Goal: Information Seeking & Learning: Learn about a topic

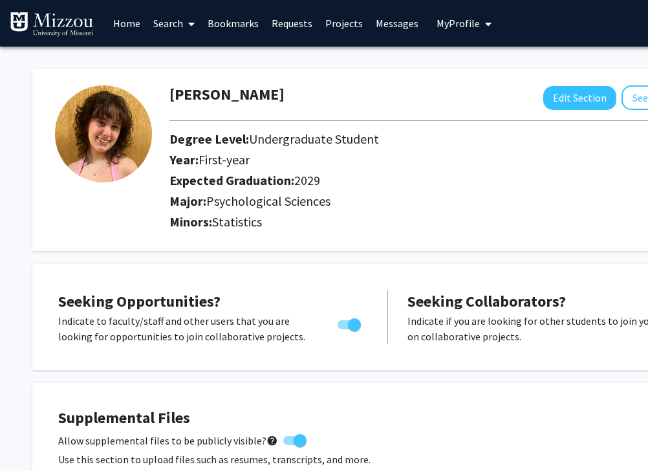
click at [394, 21] on link "Messages" at bounding box center [397, 23] width 56 height 45
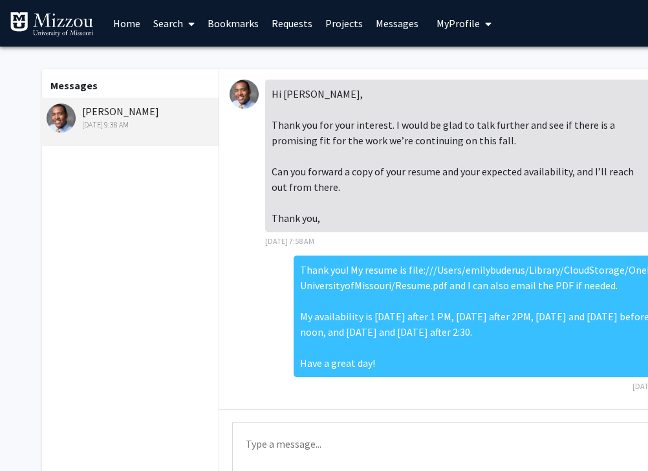
click at [124, 23] on link "Home" at bounding box center [127, 23] width 40 height 45
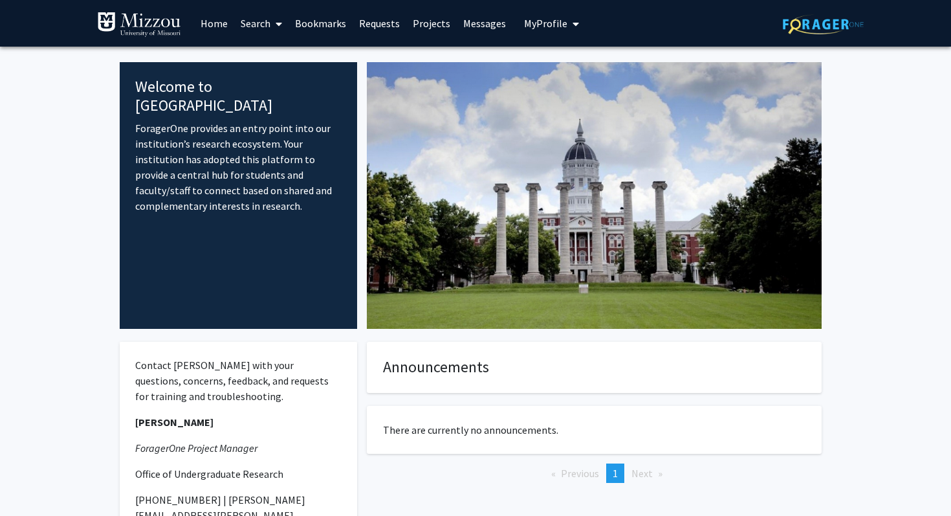
click at [347, 27] on link "Bookmarks" at bounding box center [320, 23] width 64 height 45
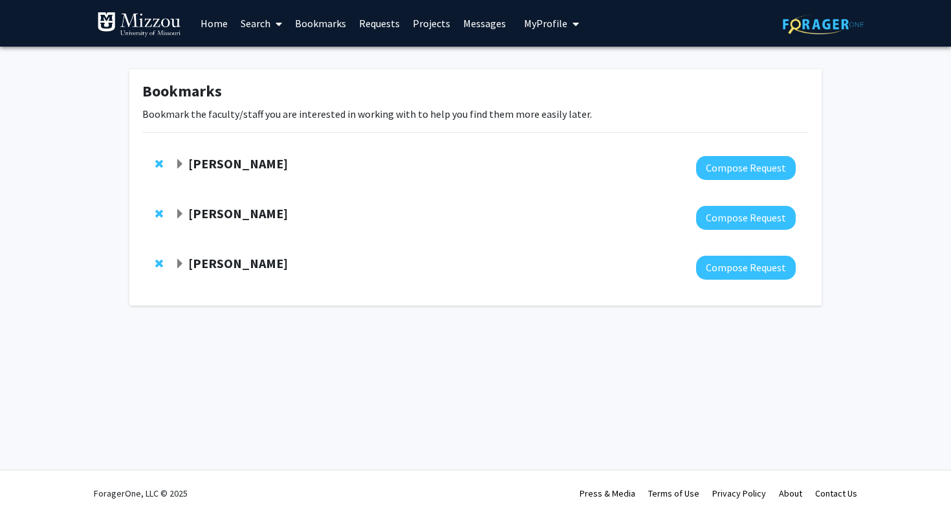
click at [173, 219] on div "[PERSON_NAME] Compose Request" at bounding box center [475, 218] width 666 height 50
click at [178, 213] on span "Expand Denis McCarthy Bookmark" at bounding box center [180, 214] width 10 height 10
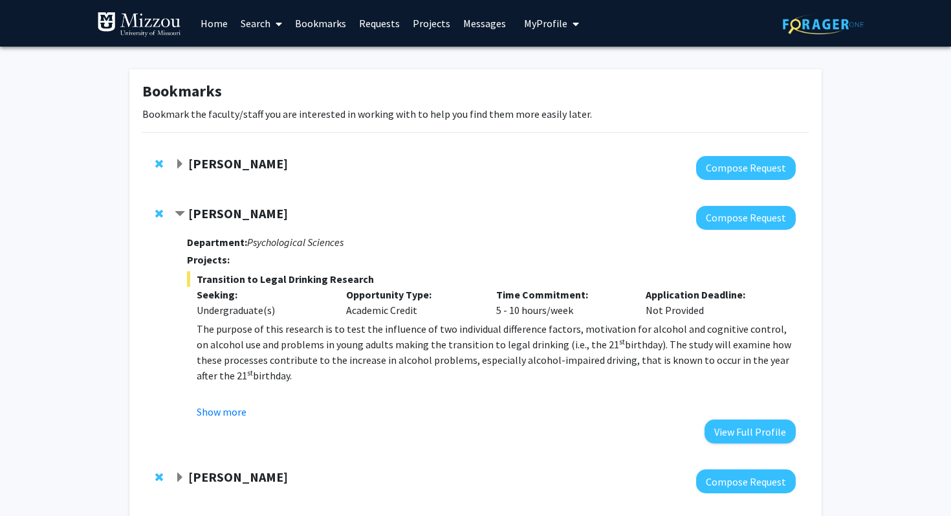
click at [185, 171] on div "[PERSON_NAME]" at bounding box center [314, 164] width 279 height 16
click at [179, 162] on span "Expand Nicholas Gaspelin Bookmark" at bounding box center [180, 164] width 10 height 10
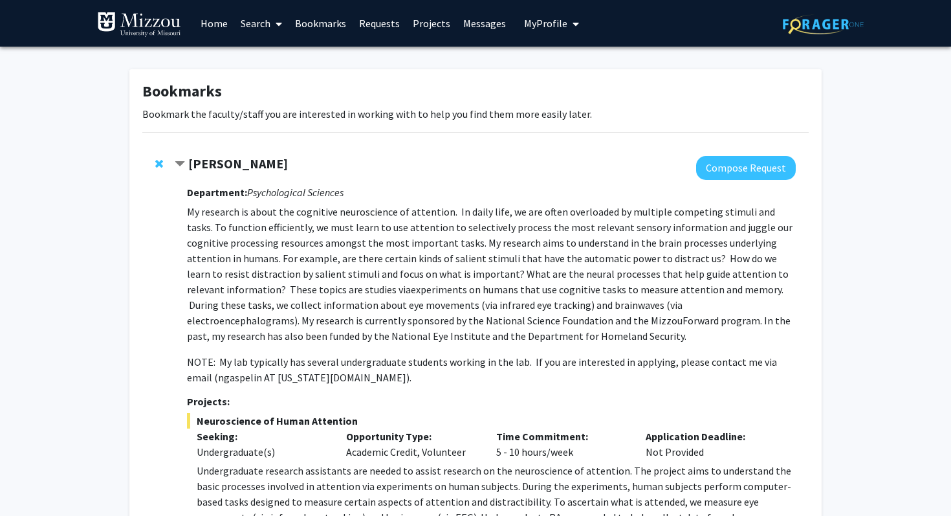
click at [307, 23] on link "Bookmarks" at bounding box center [320, 23] width 64 height 45
click at [376, 23] on link "Requests" at bounding box center [380, 23] width 54 height 45
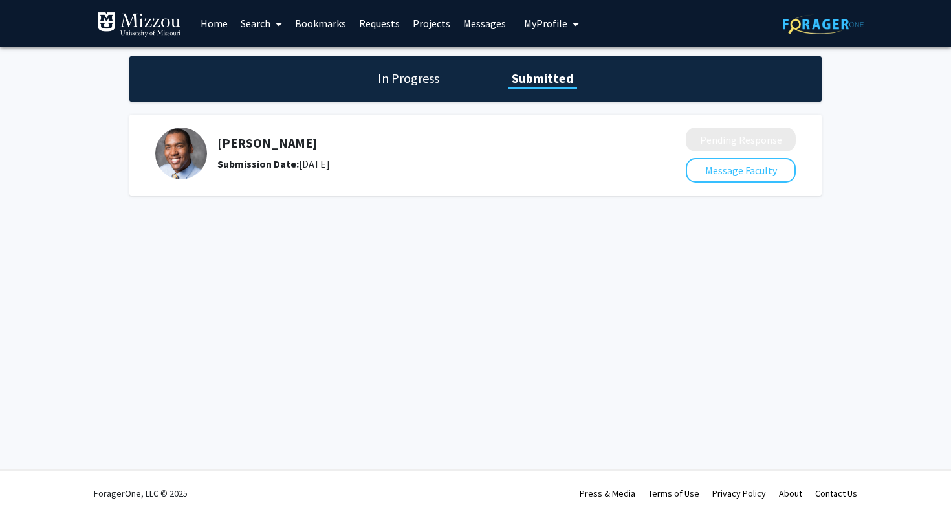
click at [261, 22] on link "Search" at bounding box center [261, 23] width 54 height 45
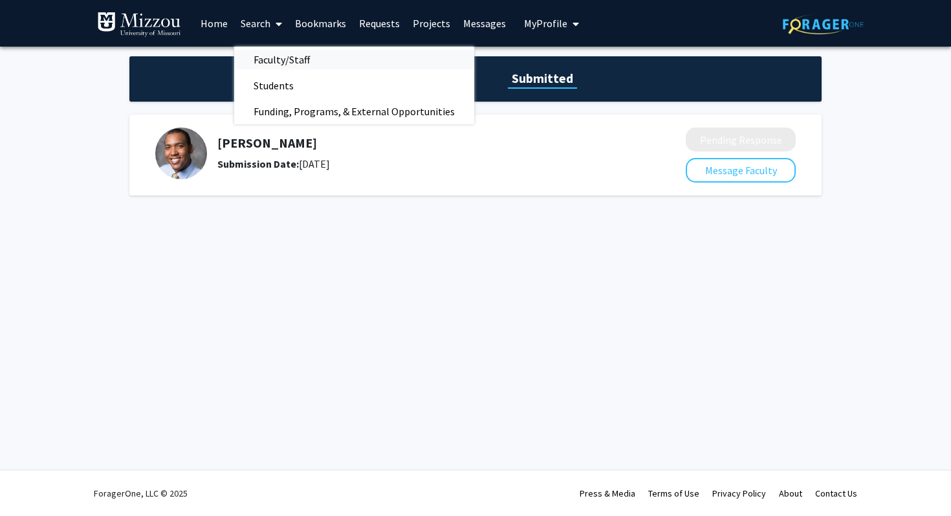
click at [287, 64] on span "Faculty/Staff" at bounding box center [281, 60] width 95 height 26
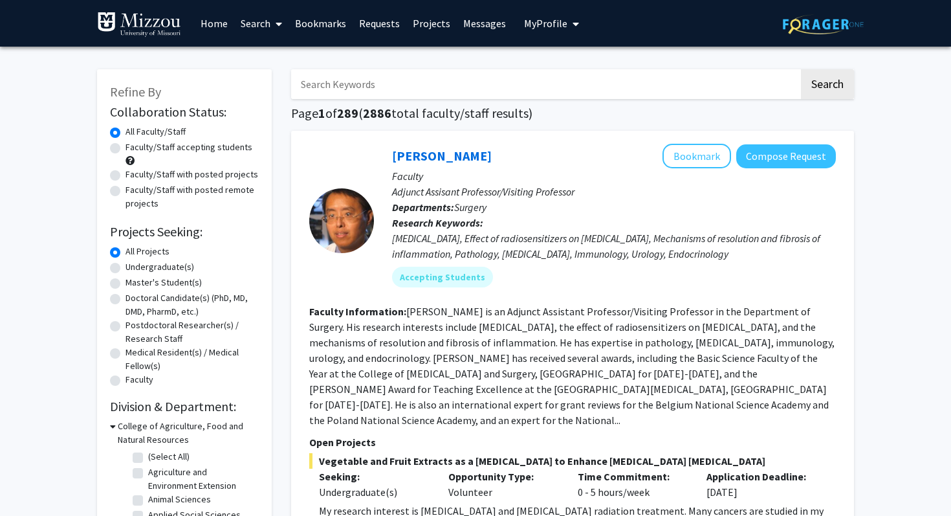
click at [182, 144] on label "Faculty/Staff accepting students" at bounding box center [188, 147] width 127 height 14
click at [134, 144] on input "Faculty/Staff accepting students" at bounding box center [129, 144] width 8 height 8
radio input "true"
click at [158, 264] on label "Undergraduate(s)" at bounding box center [159, 267] width 69 height 14
click at [134, 264] on input "Undergraduate(s)" at bounding box center [129, 264] width 8 height 8
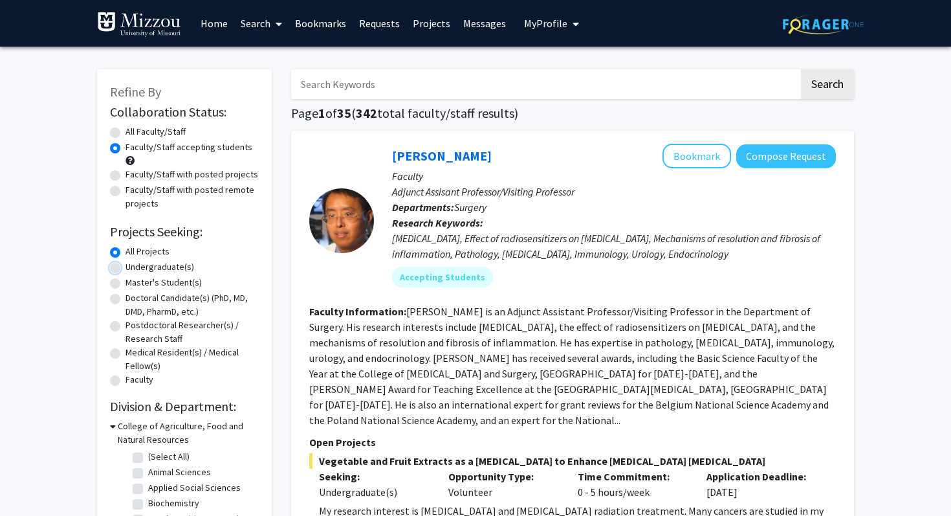
radio input "true"
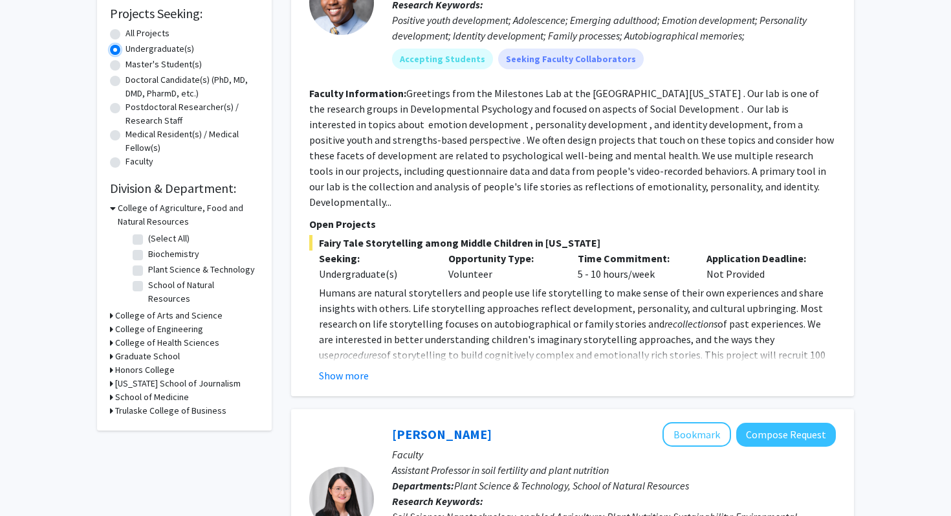
scroll to position [219, 0]
click at [148, 308] on h3 "College of Arts and Science" at bounding box center [168, 315] width 107 height 14
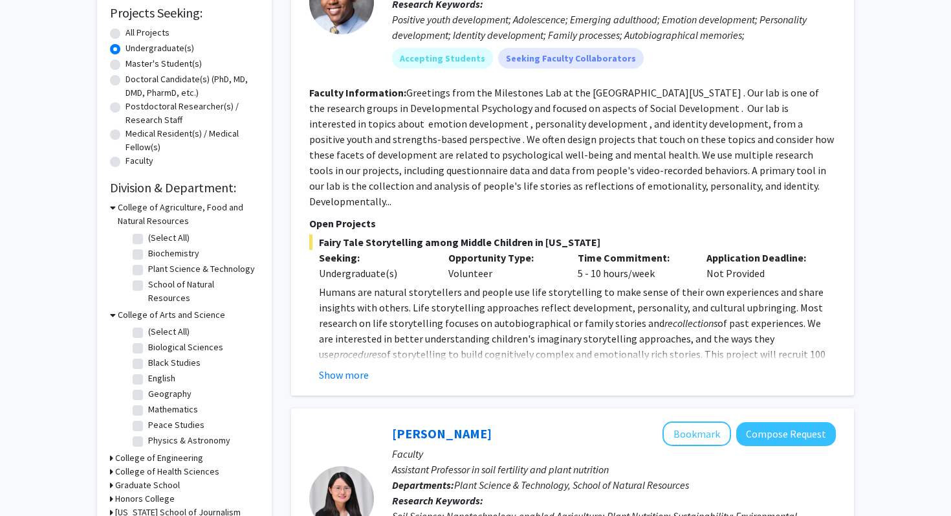
click at [148, 325] on label "(Select All)" at bounding box center [168, 332] width 41 height 14
click at [148, 325] on input "(Select All)" at bounding box center [152, 329] width 8 height 8
checkbox input "true"
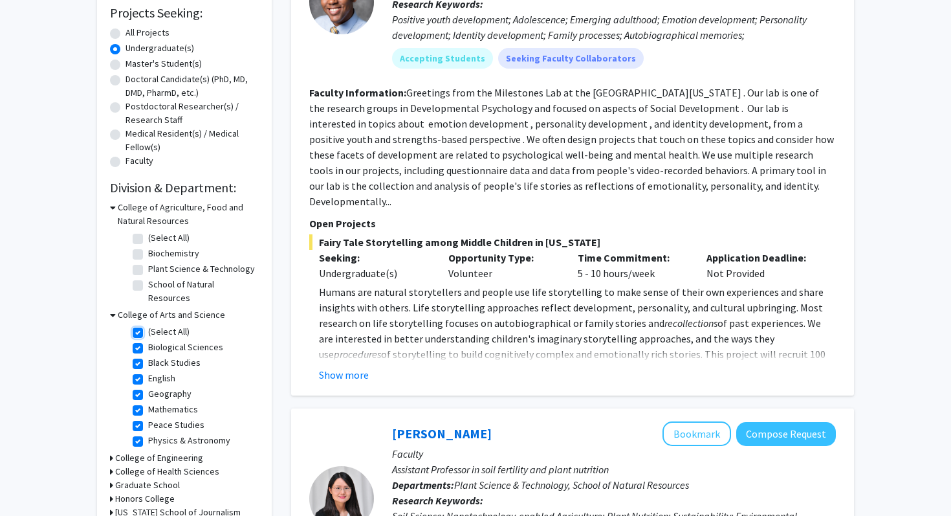
checkbox input "true"
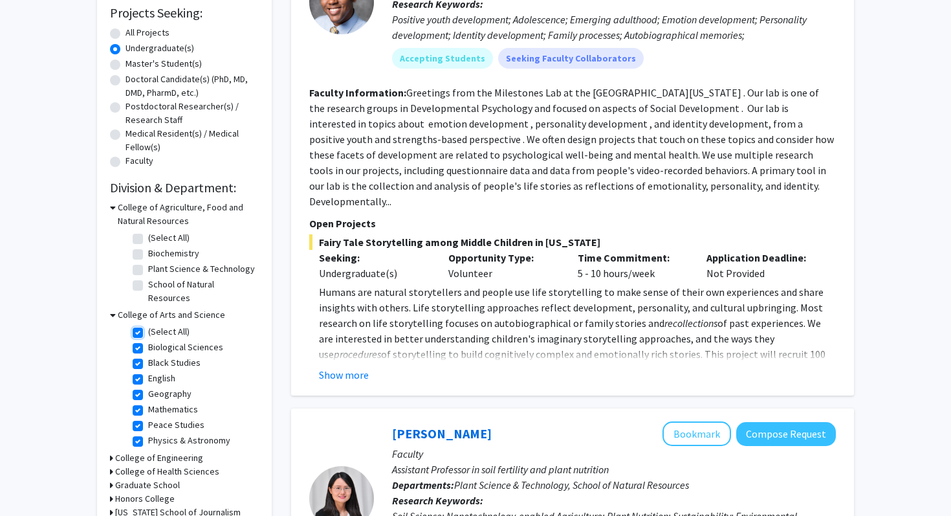
checkbox input "true"
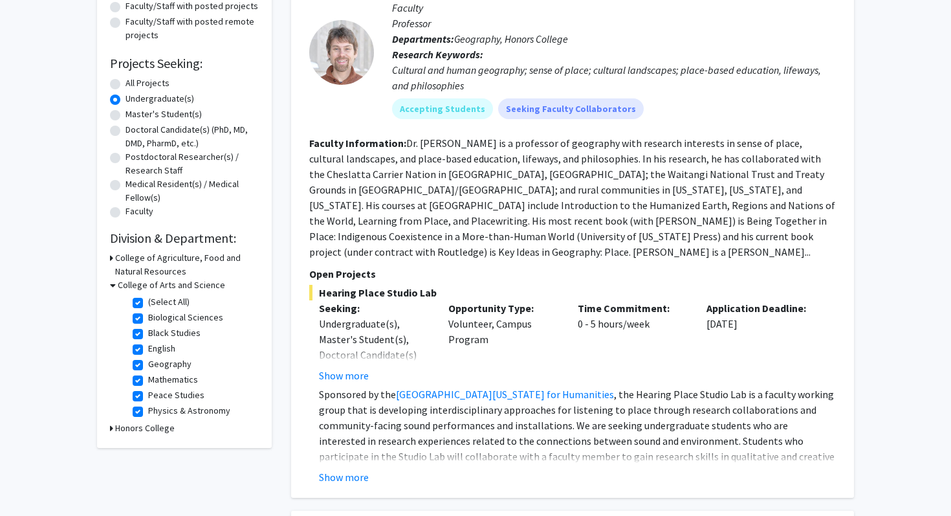
scroll to position [215, 0]
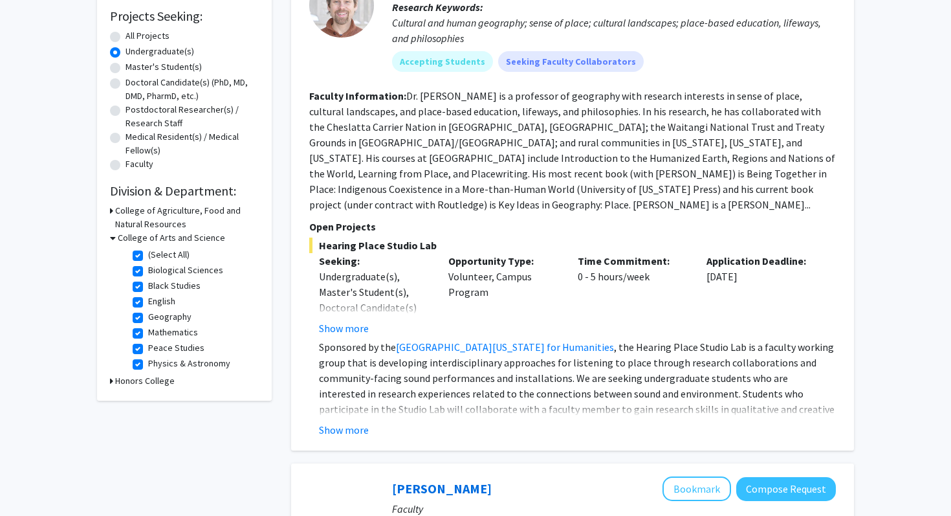
click at [143, 285] on fg-checkbox "Black Studies Black Studies" at bounding box center [194, 287] width 123 height 16
click at [148, 285] on label "Black Studies" at bounding box center [174, 286] width 52 height 14
click at [148, 285] on input "Black Studies" at bounding box center [152, 283] width 8 height 8
checkbox input "false"
checkbox input "true"
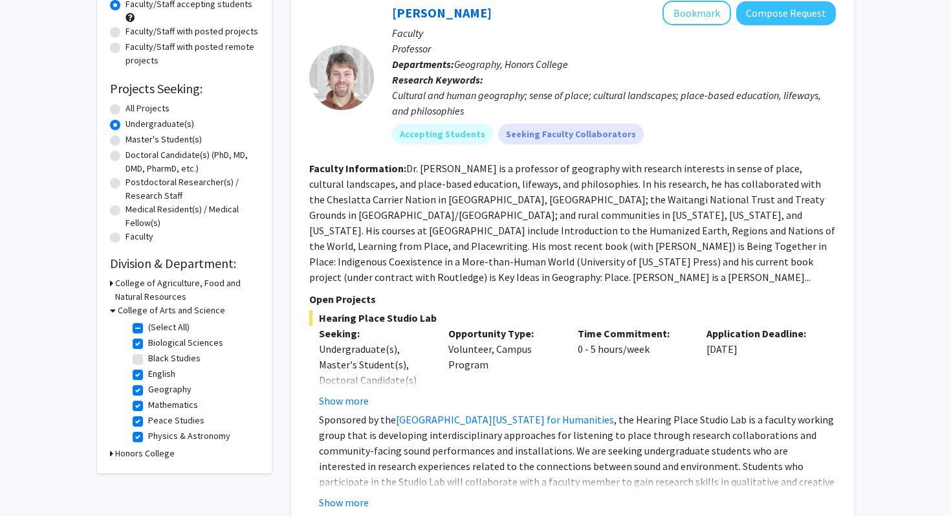
scroll to position [146, 0]
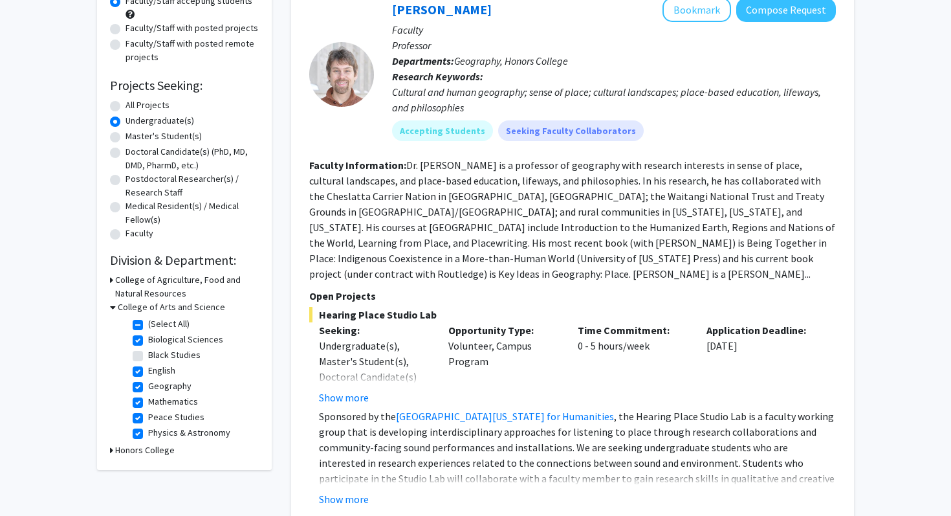
click at [148, 388] on label "Geography" at bounding box center [169, 386] width 43 height 14
click at [148, 387] on input "Geography" at bounding box center [152, 383] width 8 height 8
checkbox input "false"
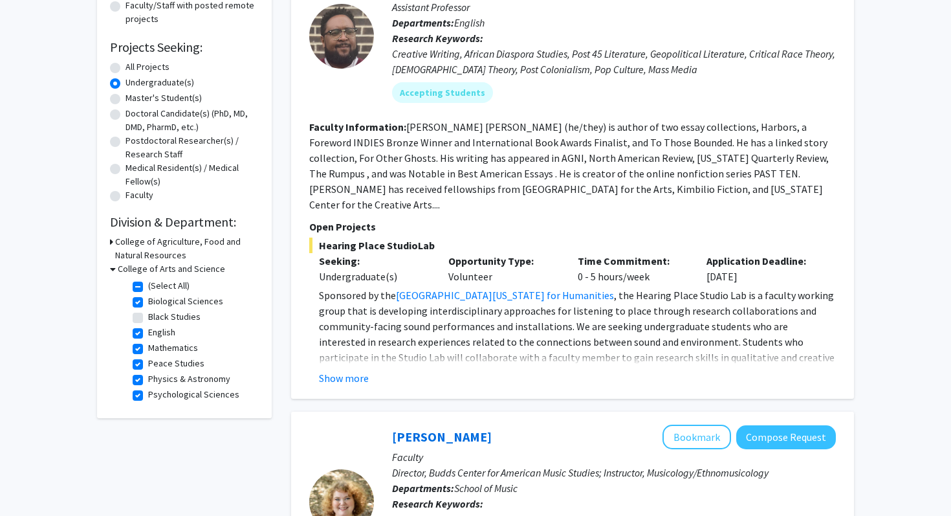
scroll to position [186, 0]
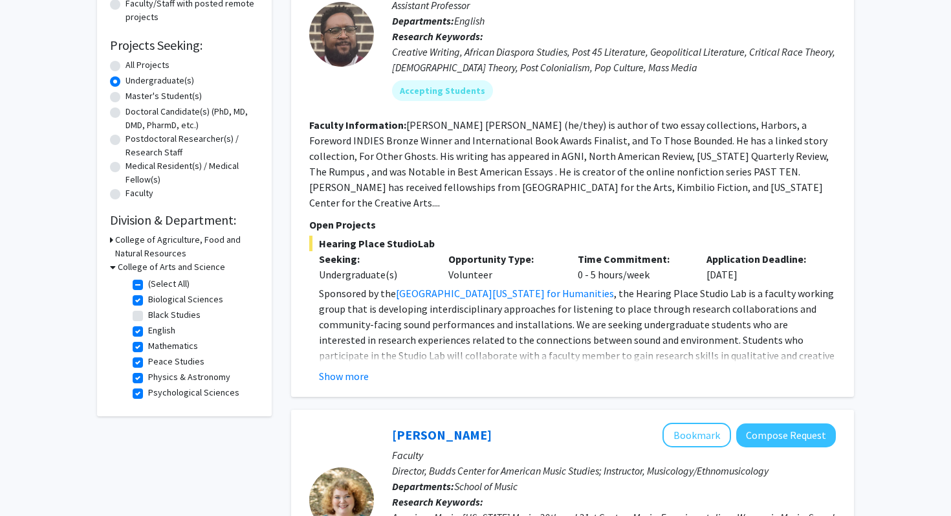
click at [148, 381] on label "Physics & Astronomy" at bounding box center [189, 377] width 82 height 14
click at [148, 378] on input "Physics & Astronomy" at bounding box center [152, 374] width 8 height 8
checkbox input "false"
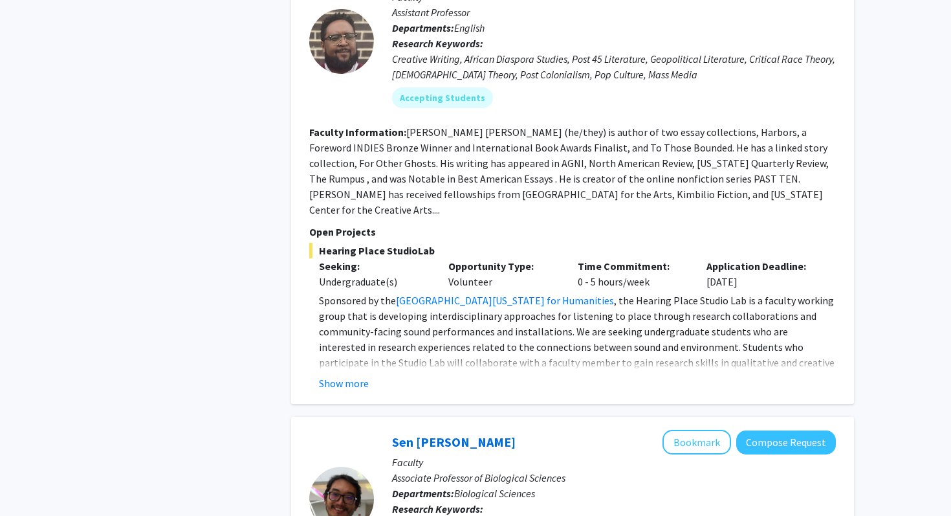
scroll to position [632, 0]
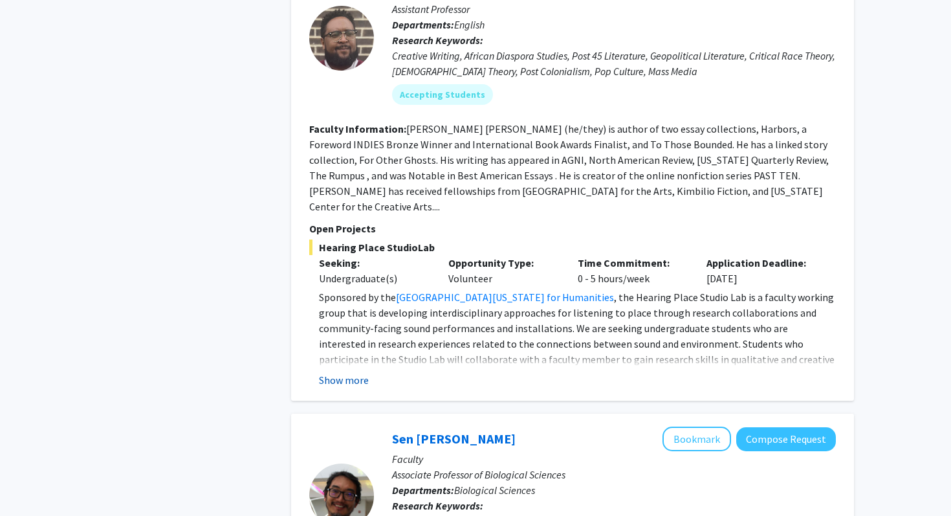
click at [354, 372] on button "Show more" at bounding box center [344, 380] width 50 height 16
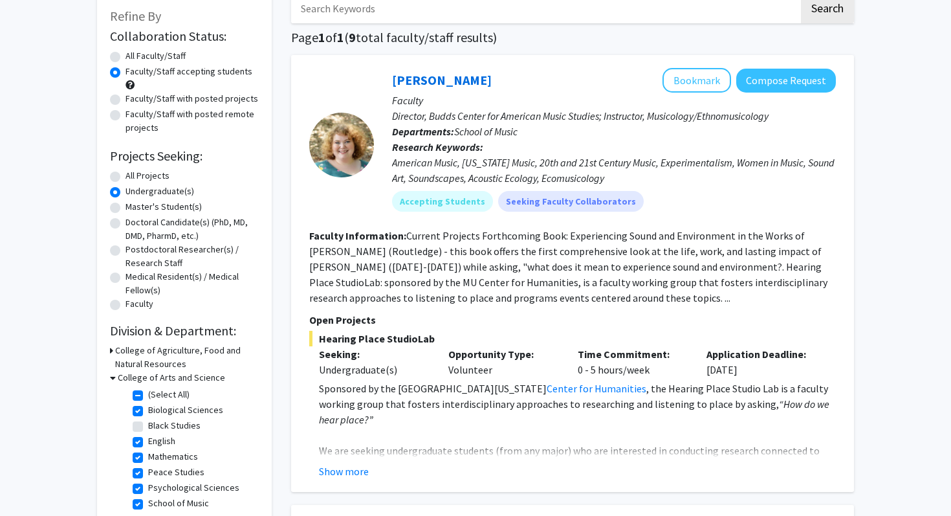
scroll to position [0, 0]
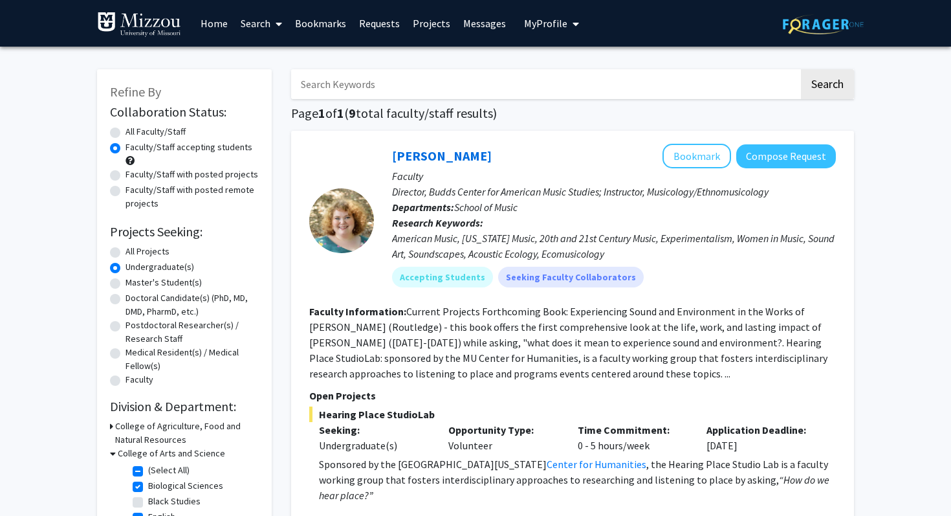
click at [265, 26] on link "Search" at bounding box center [261, 23] width 54 height 45
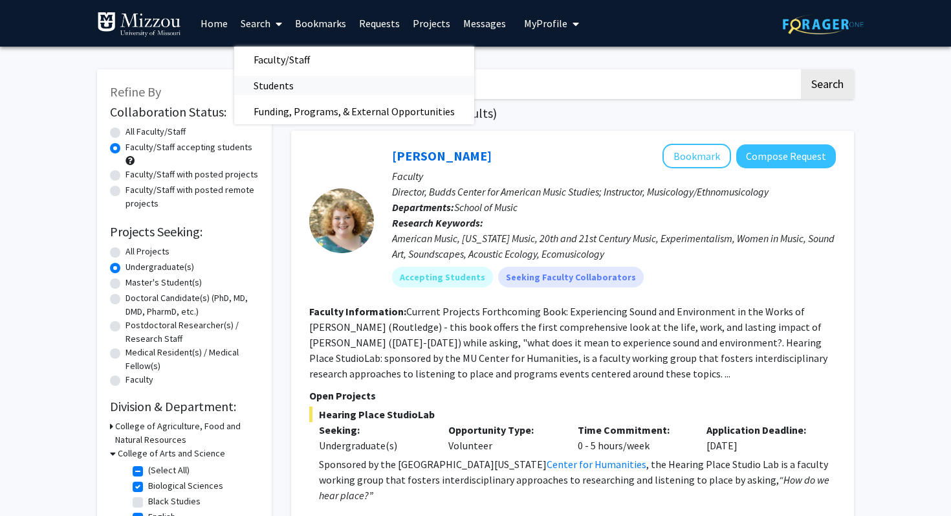
click at [278, 76] on span "Students" at bounding box center [273, 85] width 79 height 26
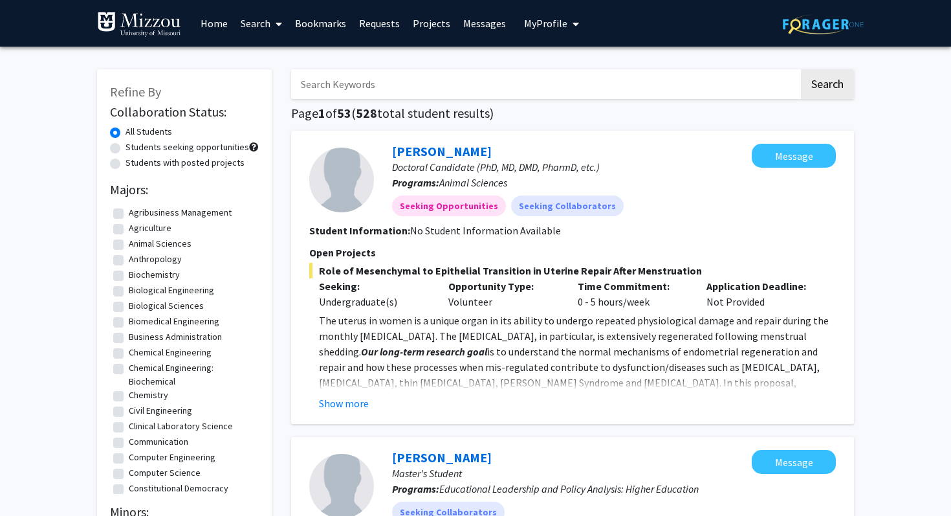
click at [188, 167] on label "Students with posted projects" at bounding box center [184, 163] width 119 height 14
click at [134, 164] on input "Students with posted projects" at bounding box center [129, 160] width 8 height 8
radio input "true"
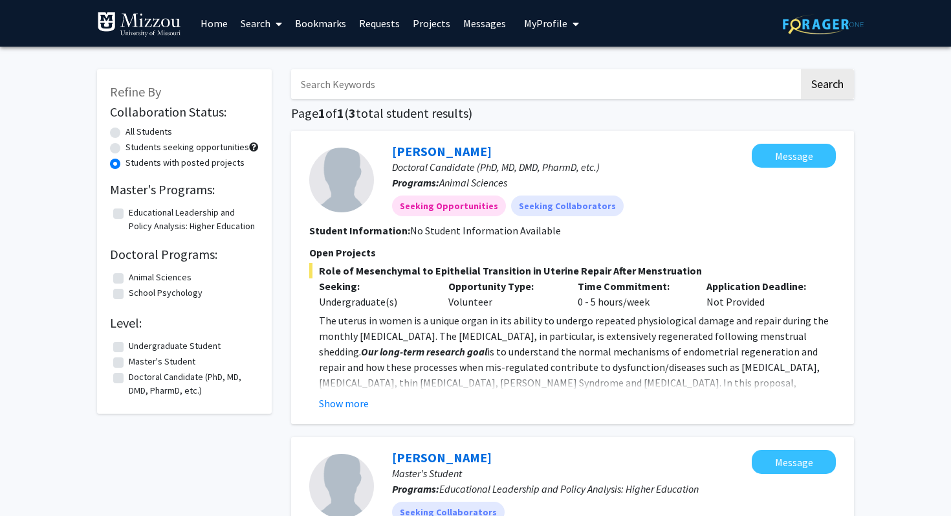
click at [343, 402] on button "Show more" at bounding box center [344, 403] width 50 height 16
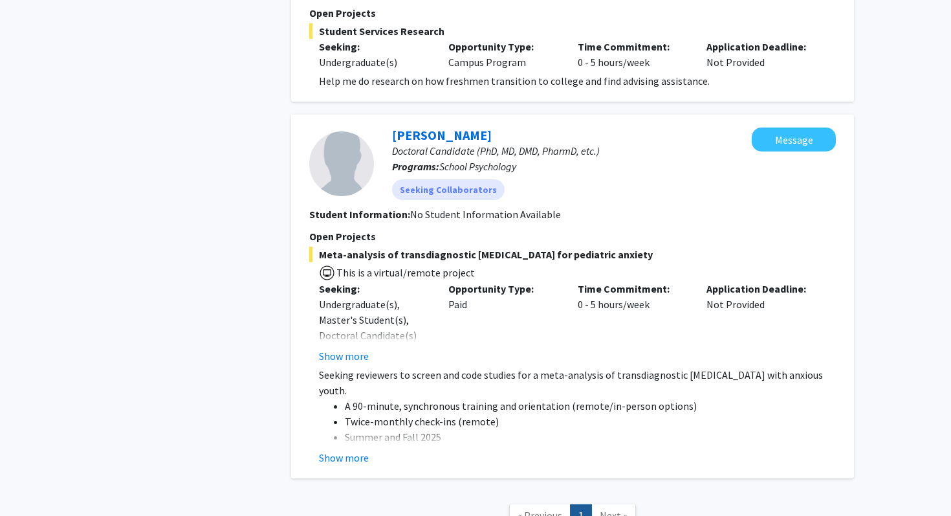
scroll to position [682, 0]
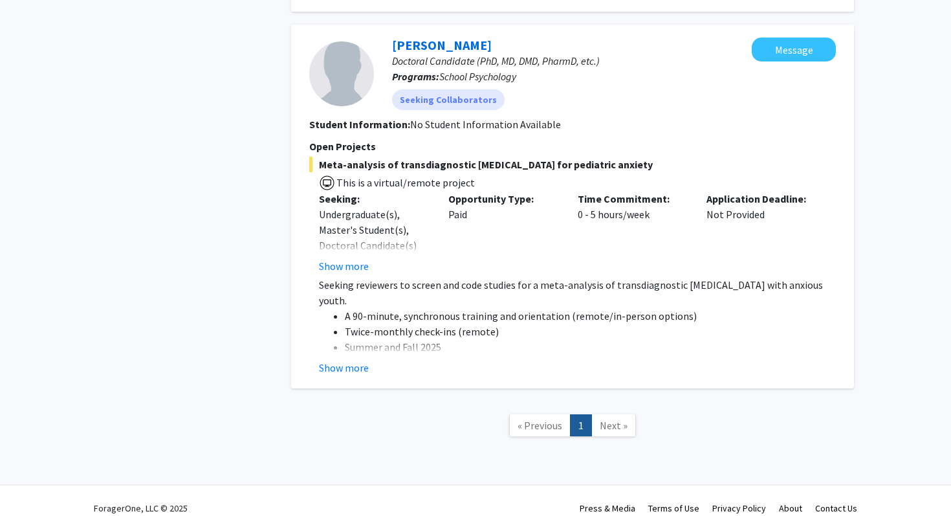
click at [354, 363] on div "[PERSON_NAME] Doctoral Candidate (PhD, MD, DMD, PharmD, etc.) Programs: School …" at bounding box center [572, 207] width 563 height 364
click at [352, 360] on button "Show more" at bounding box center [344, 368] width 50 height 16
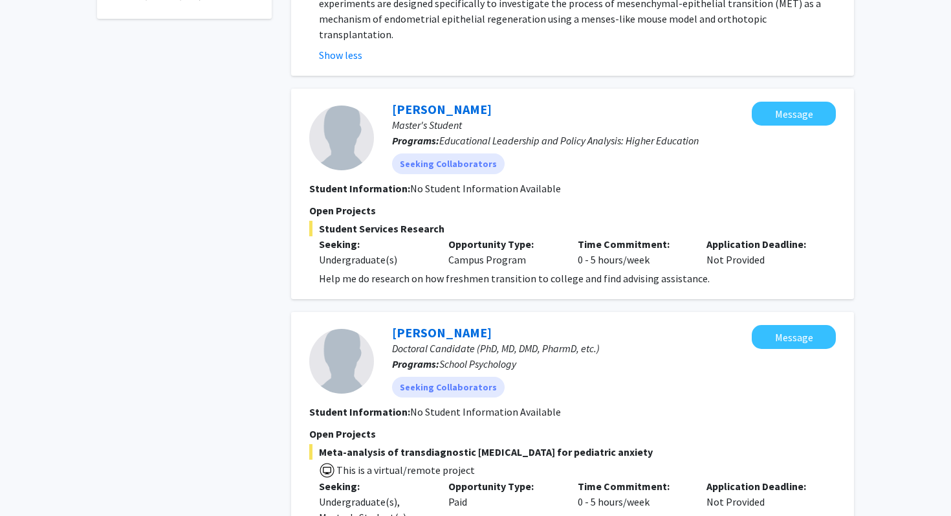
scroll to position [0, 0]
